Goal: Information Seeking & Learning: Learn about a topic

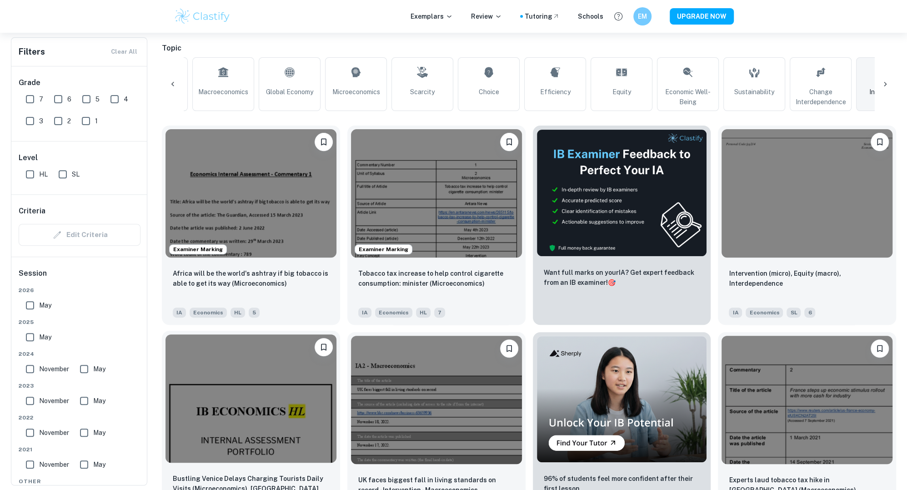
scroll to position [192, 0]
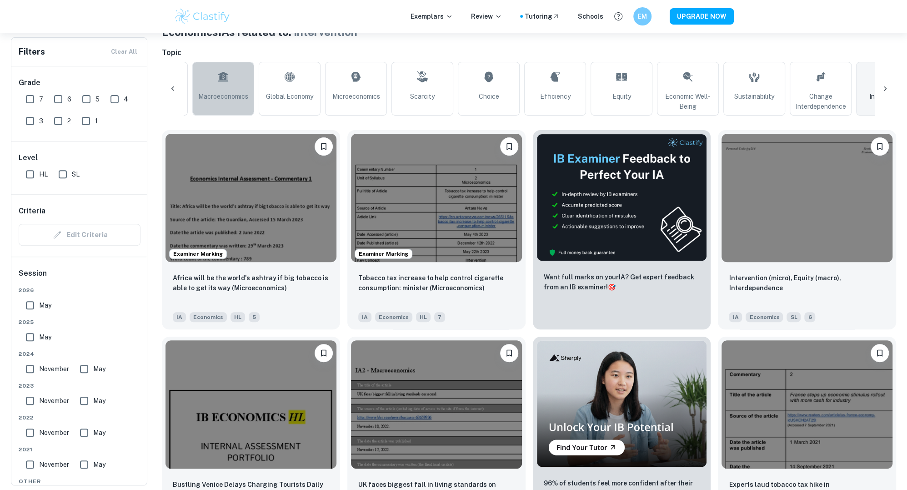
click at [229, 97] on span "Macroeconomics" at bounding box center [223, 96] width 50 height 10
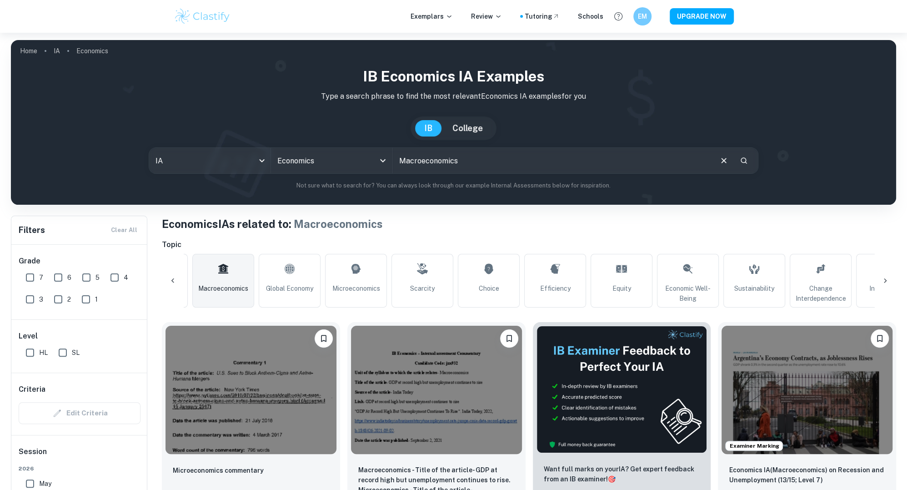
scroll to position [64, 0]
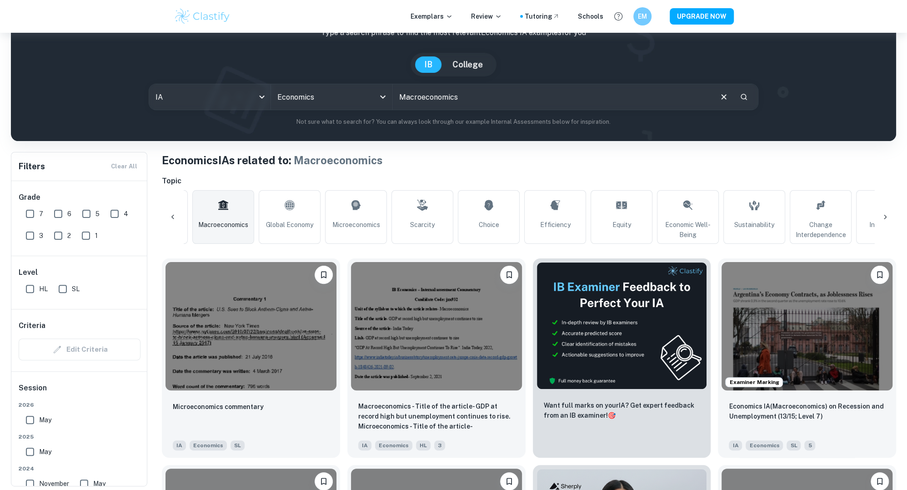
click at [29, 213] on input "7" at bounding box center [30, 214] width 18 height 18
checkbox input "true"
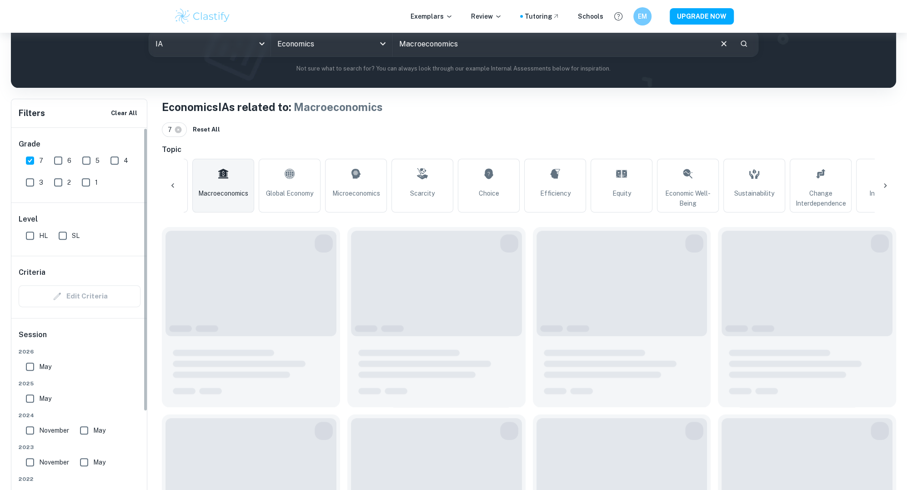
scroll to position [137, 0]
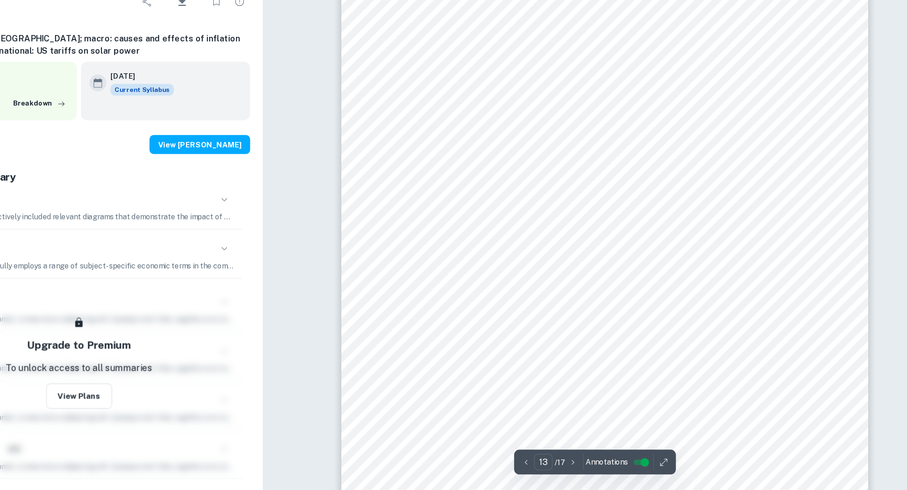
scroll to position [7005, 0]
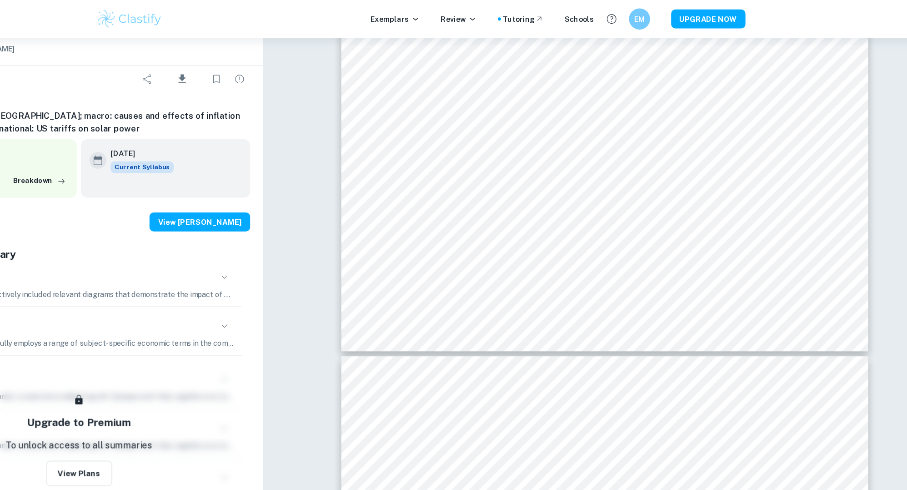
type input "12"
